Goal: Task Accomplishment & Management: Manage account settings

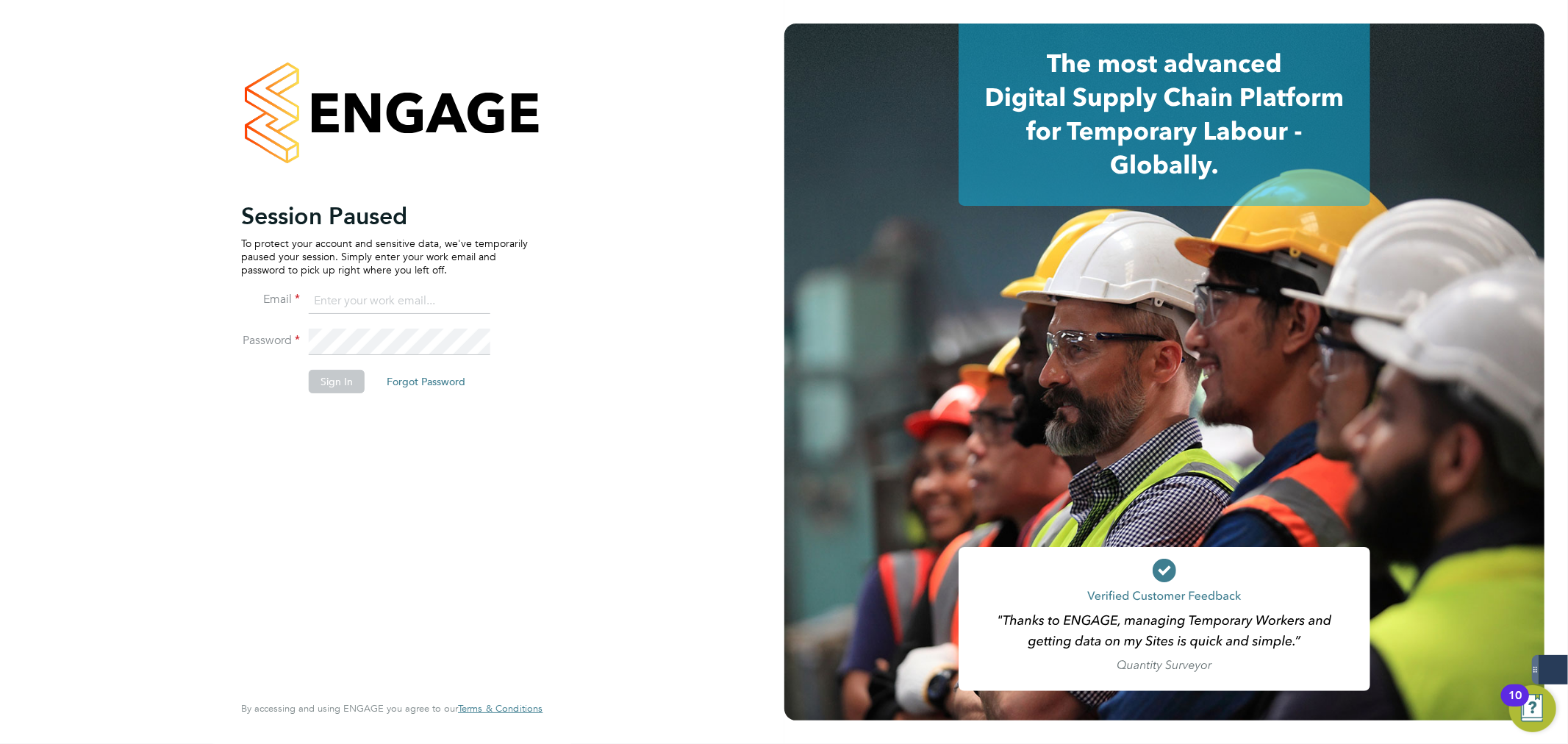
click at [366, 298] on input at bounding box center [399, 302] width 181 height 26
type input "[PERSON_NAME][EMAIL_ADDRESS][PERSON_NAME][DOMAIN_NAME]"
click at [332, 326] on li "Email [PERSON_NAME][EMAIL_ADDRESS][PERSON_NAME][DOMAIN_NAME]" at bounding box center [384, 309] width 287 height 41
click at [316, 380] on button "Sign In" at bounding box center [337, 381] width 56 height 23
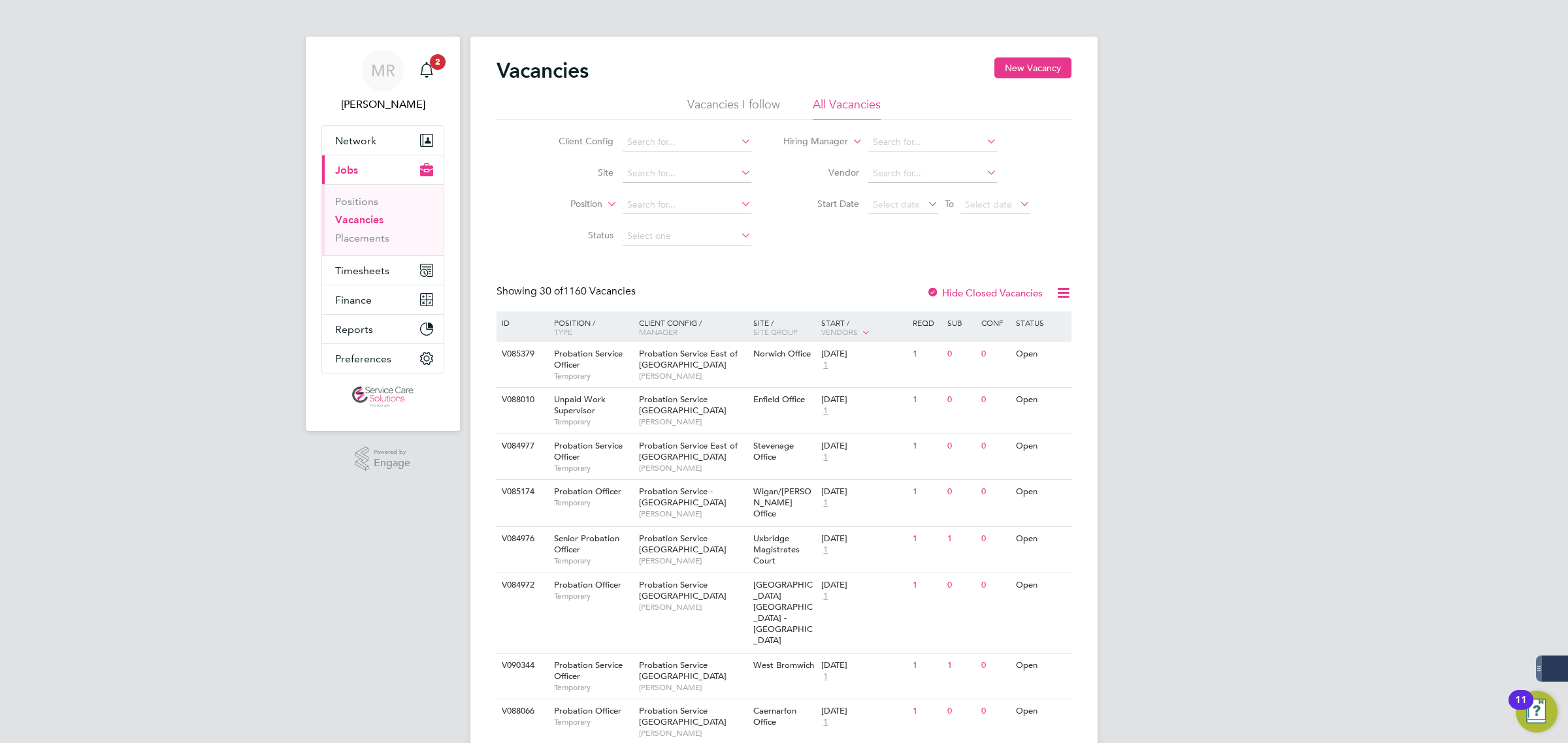
click at [654, 122] on div "Client Config Site Position Status Hiring Manager Vendor Start Date Select date…" at bounding box center [783, 186] width 575 height 132
click at [663, 129] on li "Client Config" at bounding box center [644, 142] width 246 height 31
click at [663, 141] on input at bounding box center [687, 142] width 129 height 18
click at [699, 251] on li "A2Dominion Housing Group" at bounding box center [714, 248] width 185 height 17
type input "A2Dominion Housing Group"
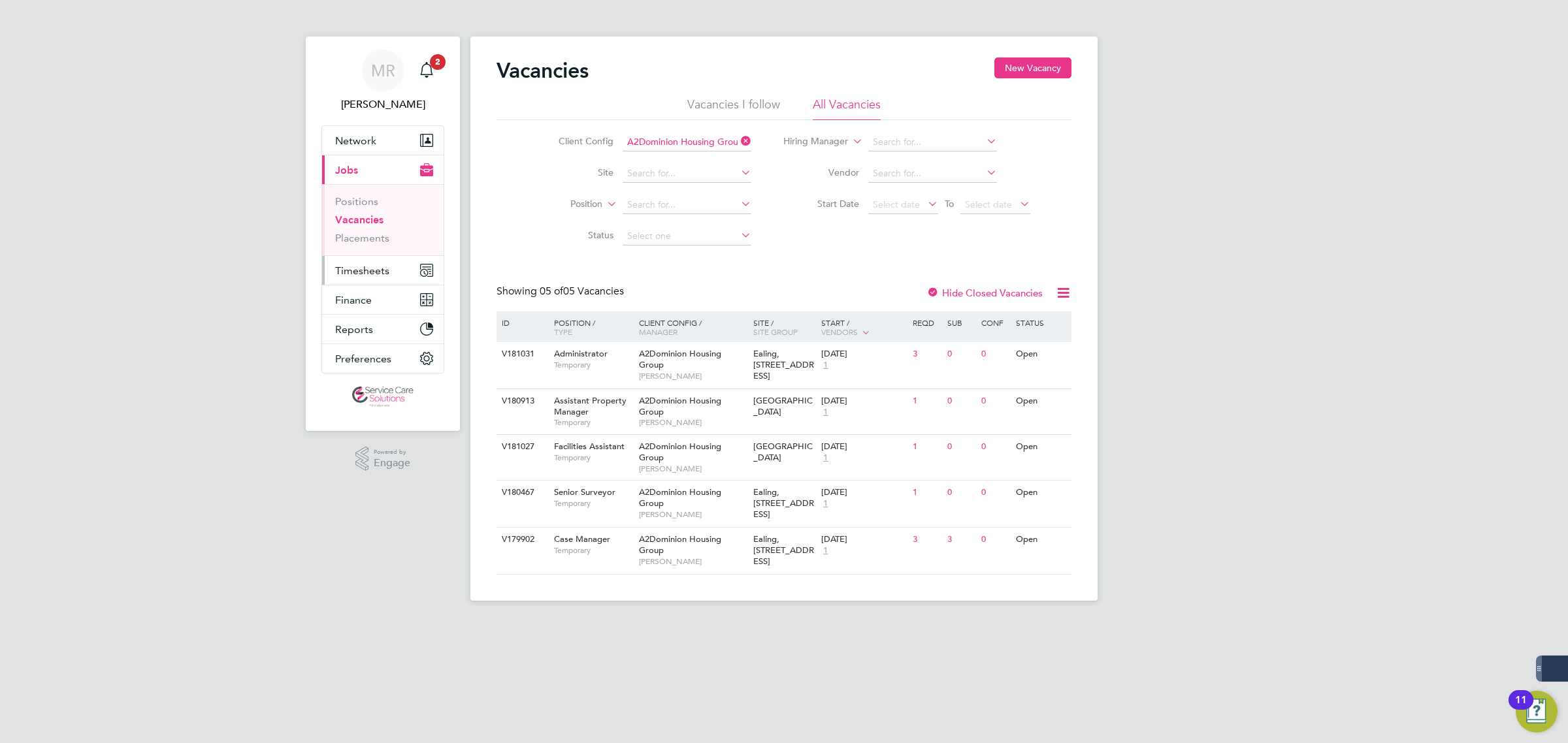
click at [374, 275] on span "Timesheets" at bounding box center [362, 270] width 55 height 12
click at [368, 229] on link "Timesheets" at bounding box center [362, 231] width 55 height 12
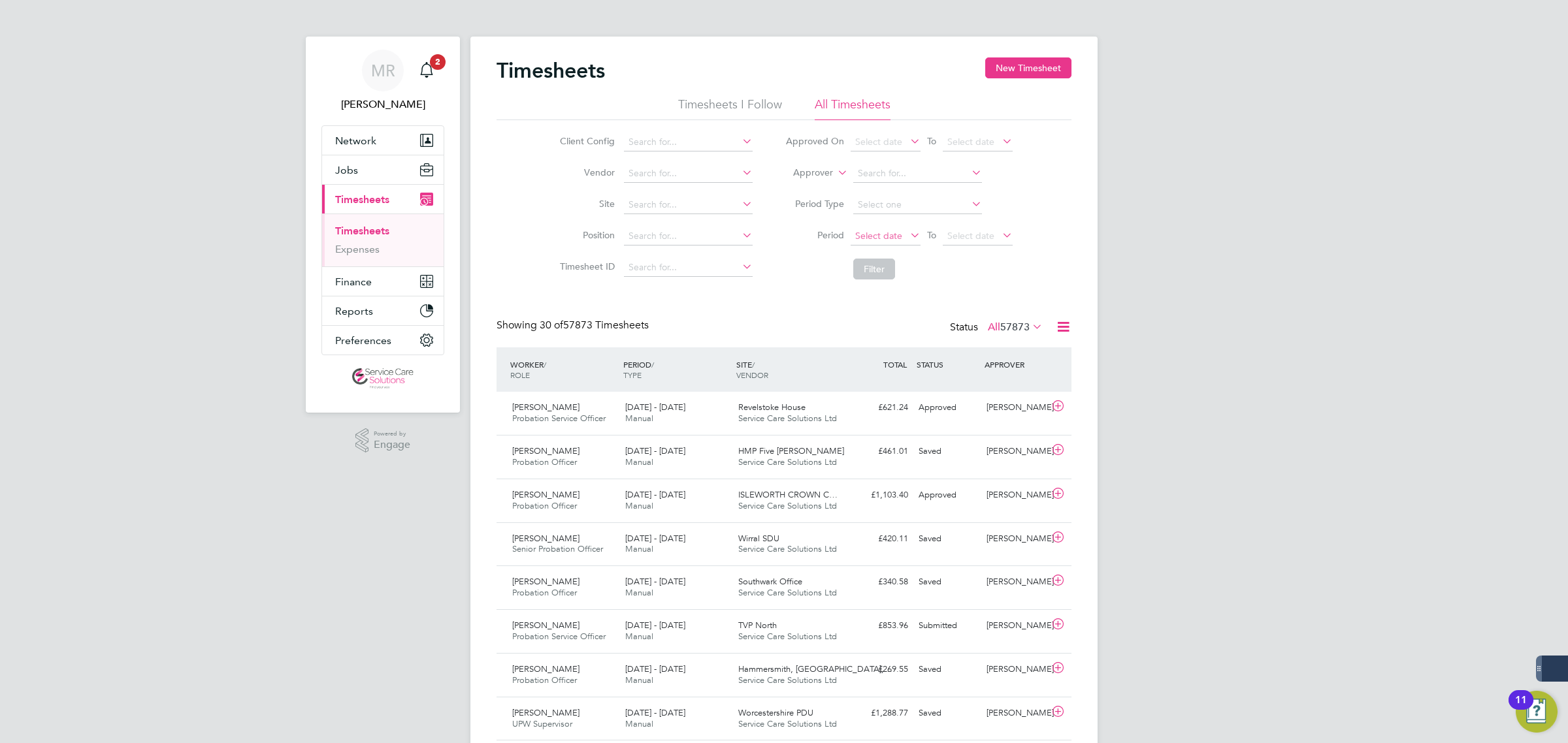
click at [873, 240] on span "Select date" at bounding box center [885, 236] width 70 height 17
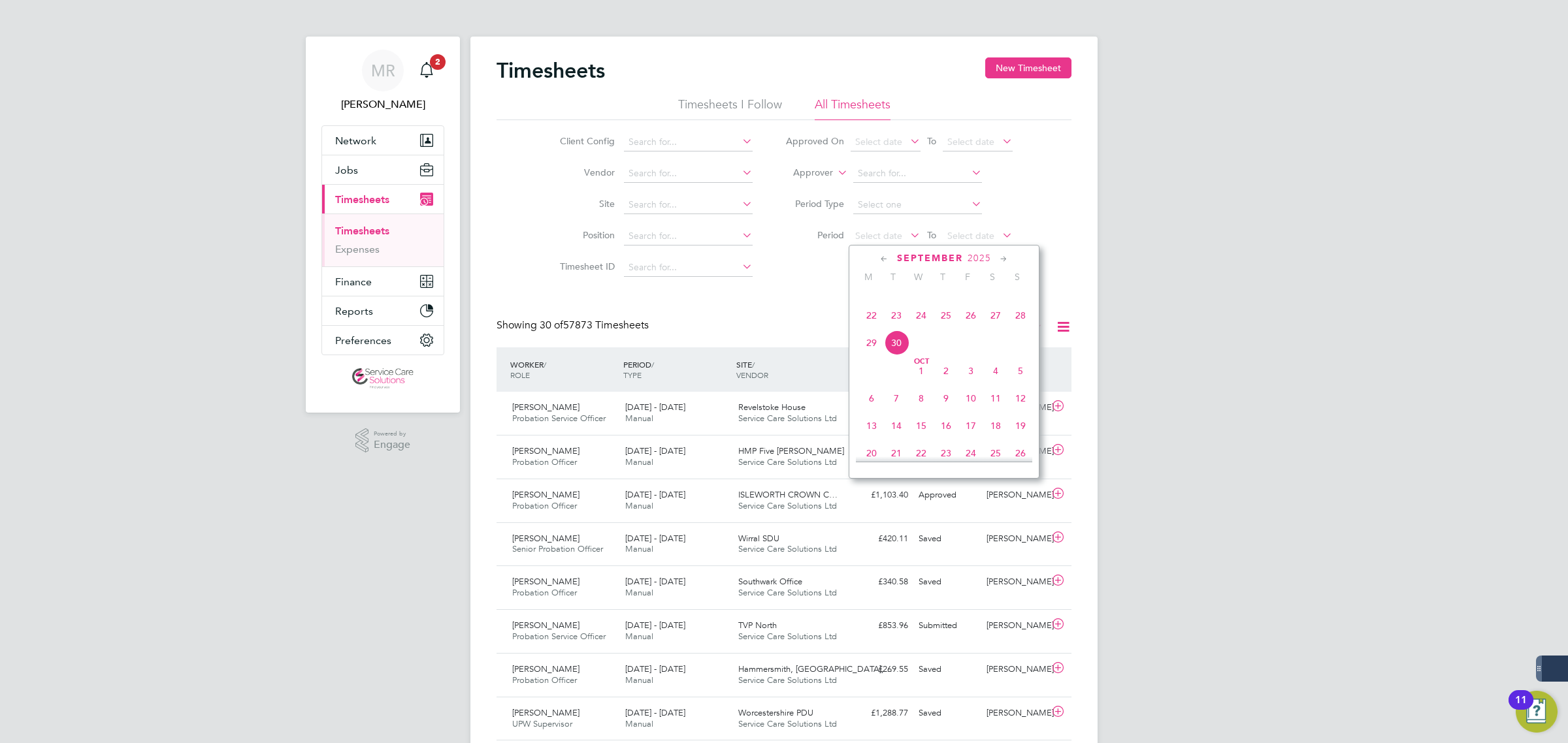
click at [872, 300] on span "15" at bounding box center [872, 288] width 25 height 25
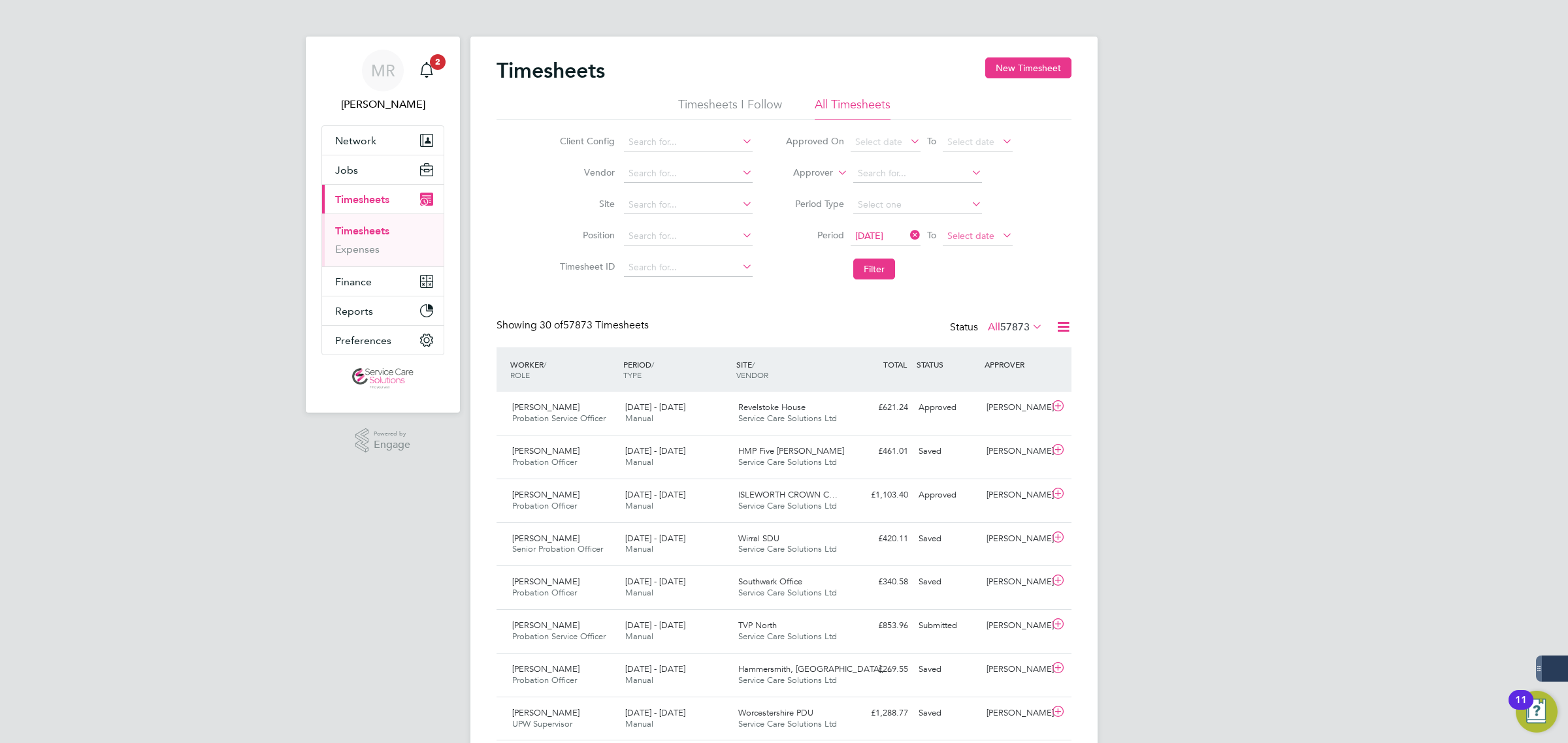
click at [995, 232] on span "Select date" at bounding box center [978, 236] width 70 height 17
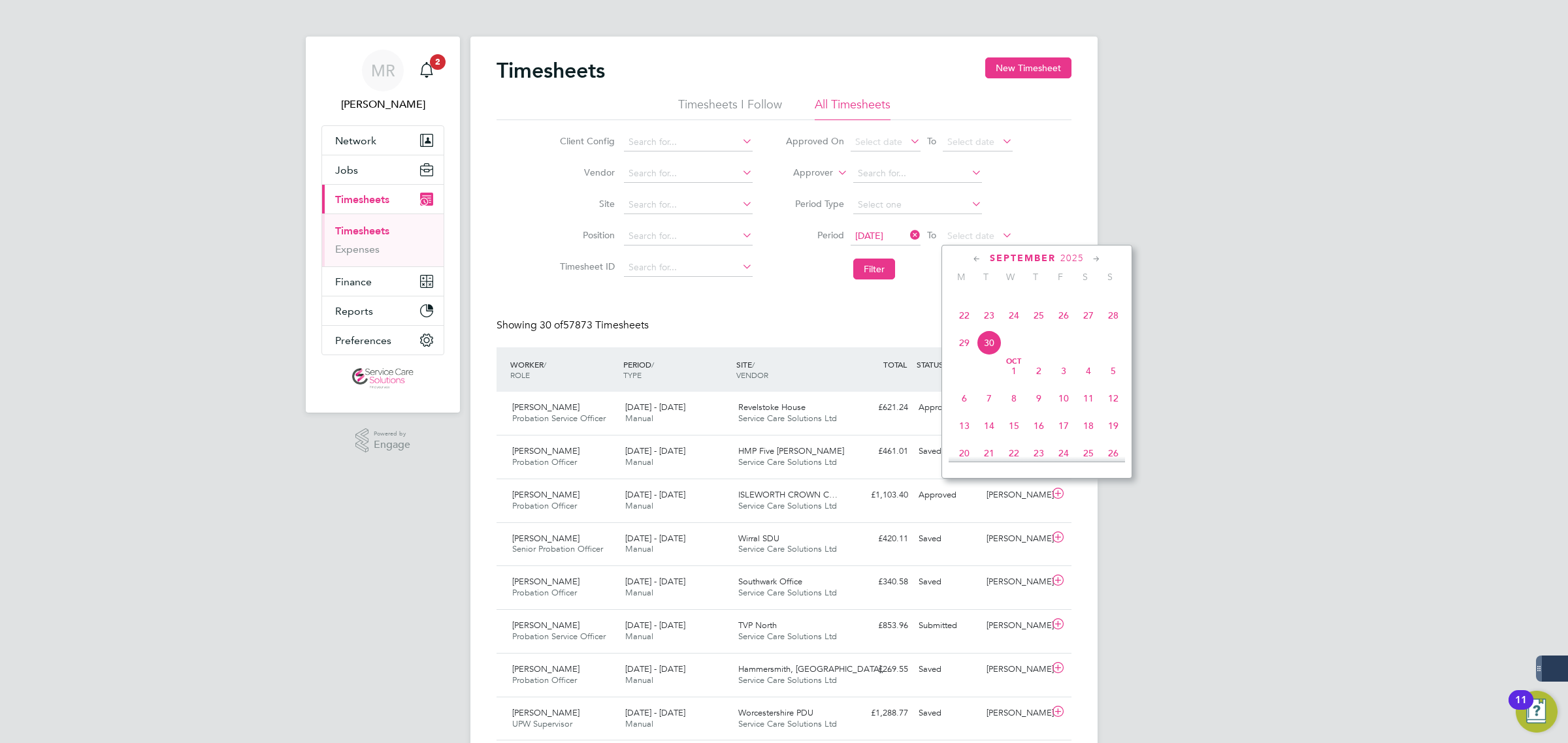
click at [1112, 300] on span "21" at bounding box center [1113, 288] width 25 height 25
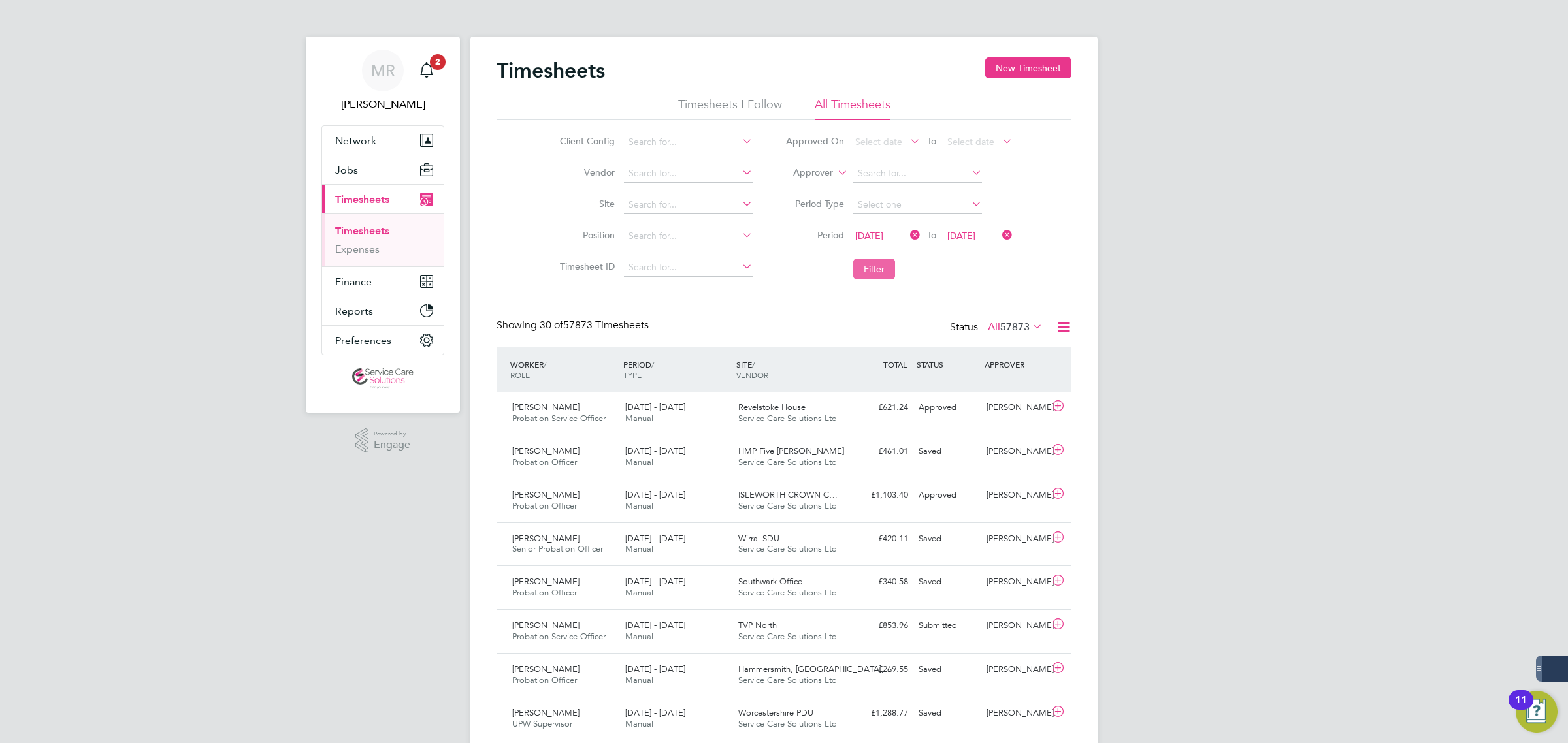
click at [863, 273] on button "Filter" at bounding box center [874, 269] width 42 height 21
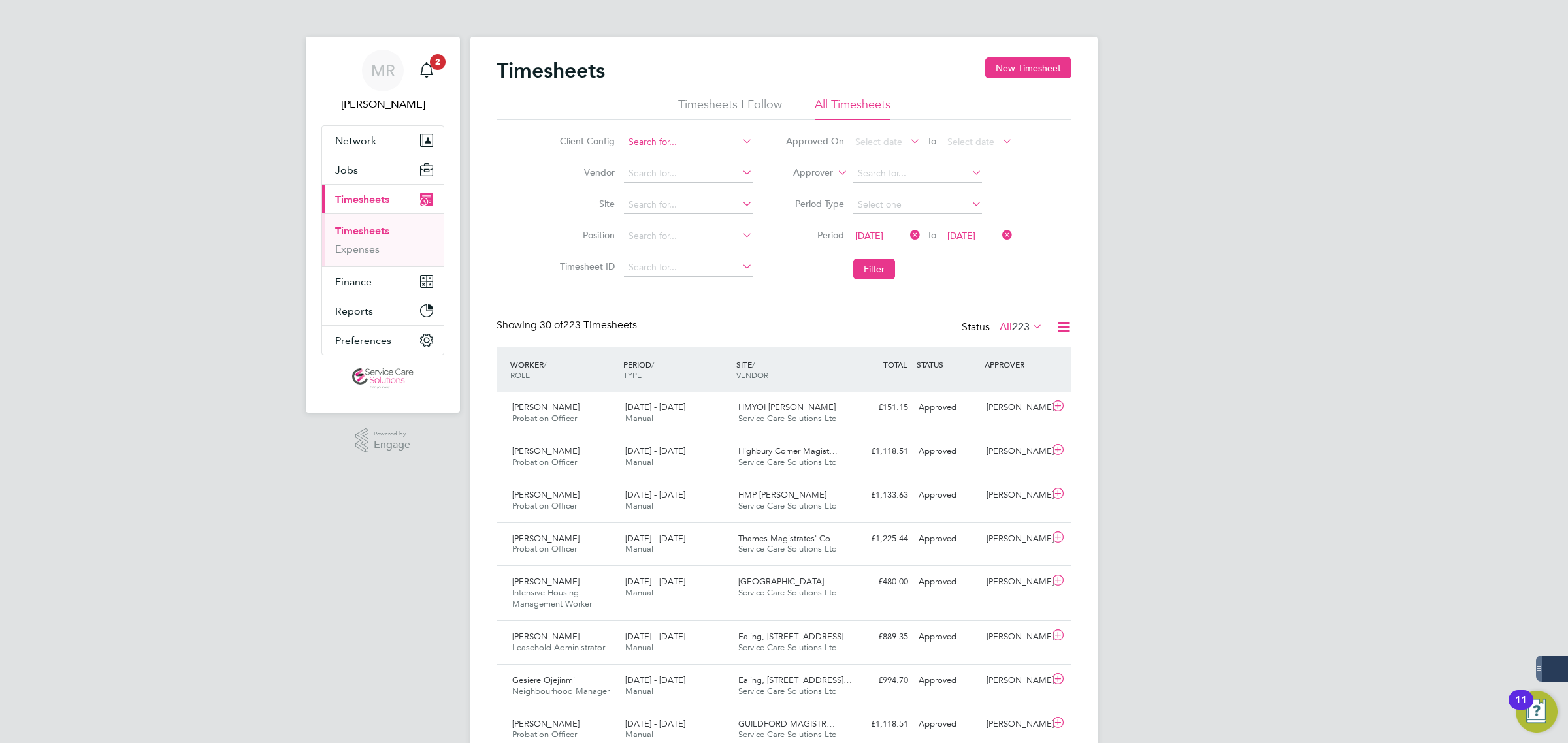
click at [627, 139] on input at bounding box center [688, 142] width 129 height 18
click at [647, 155] on li "A2D ominion Housing Group" at bounding box center [687, 159] width 130 height 17
type input "A2Dominion Housing Group"
click at [877, 263] on button "Filter" at bounding box center [874, 269] width 42 height 21
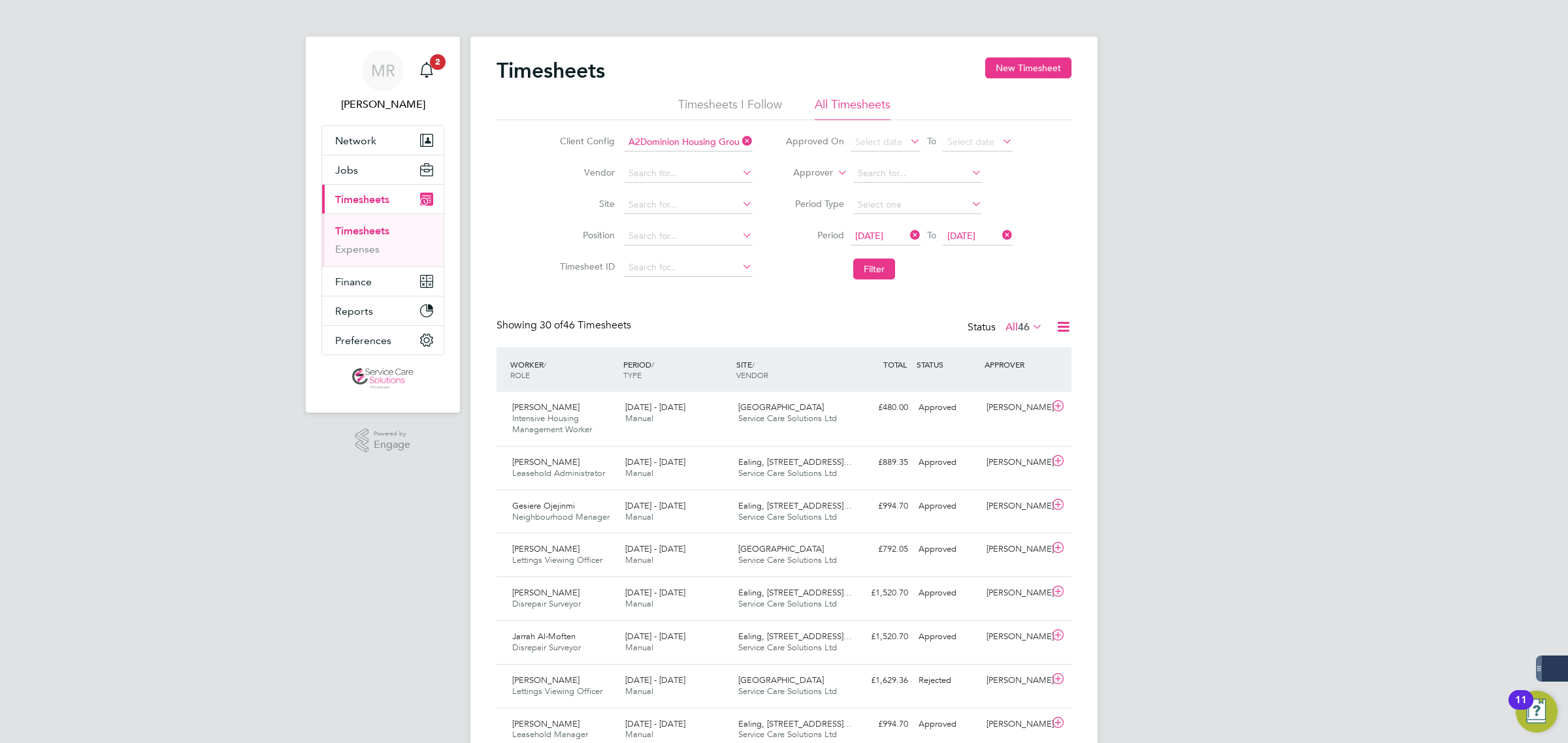
click at [1066, 323] on icon at bounding box center [1064, 326] width 17 height 17
click at [1026, 328] on span "46" at bounding box center [1024, 327] width 12 height 13
click at [1034, 406] on li "Approved" at bounding box center [1016, 406] width 60 height 18
click at [1064, 331] on icon at bounding box center [1064, 326] width 17 height 17
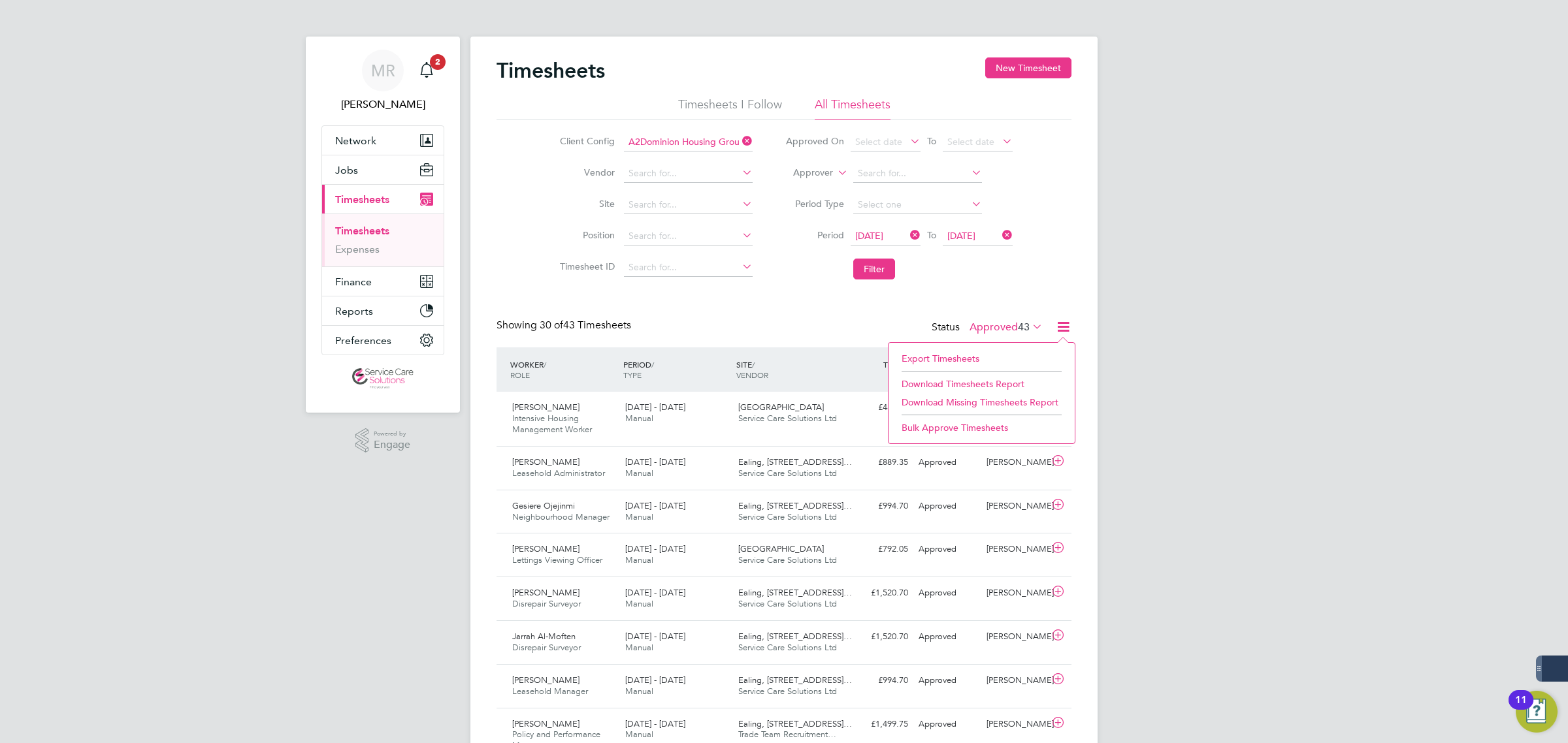
click at [992, 383] on li "Download Timesheets Report" at bounding box center [981, 383] width 173 height 18
